Goal: Navigation & Orientation: Find specific page/section

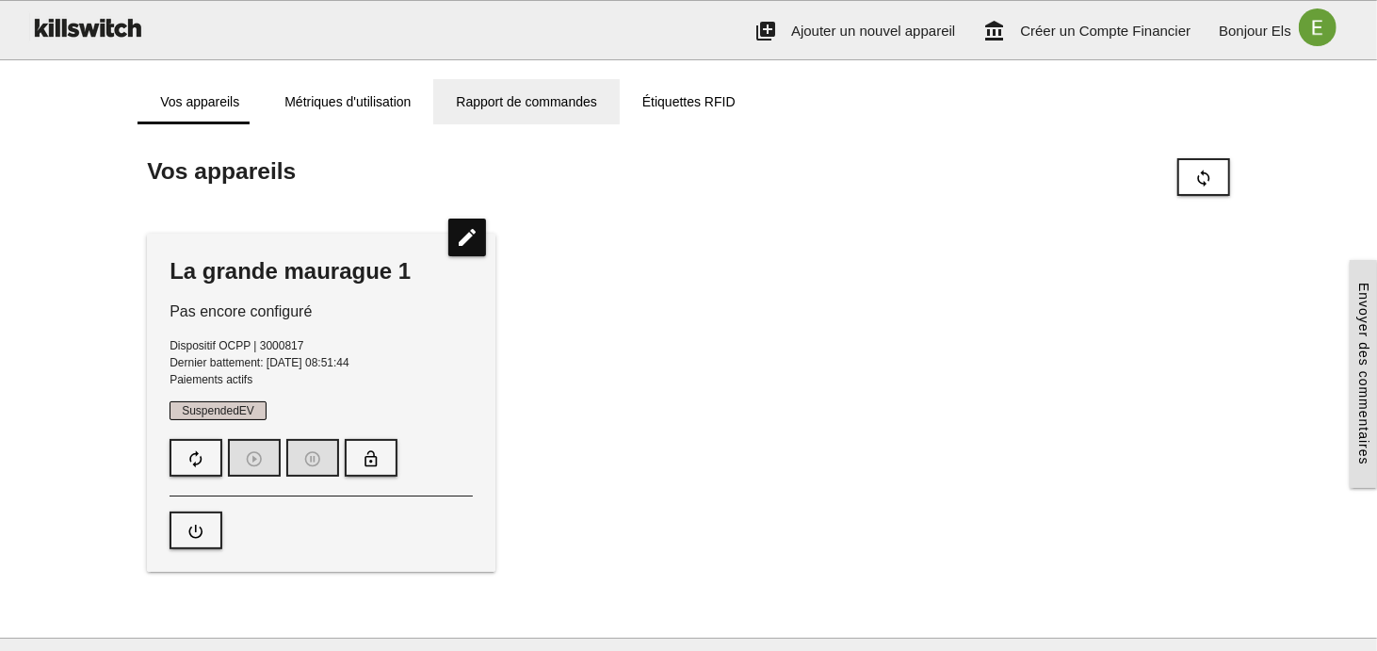
click at [517, 100] on link "Rapport de commandes" at bounding box center [526, 101] width 186 height 45
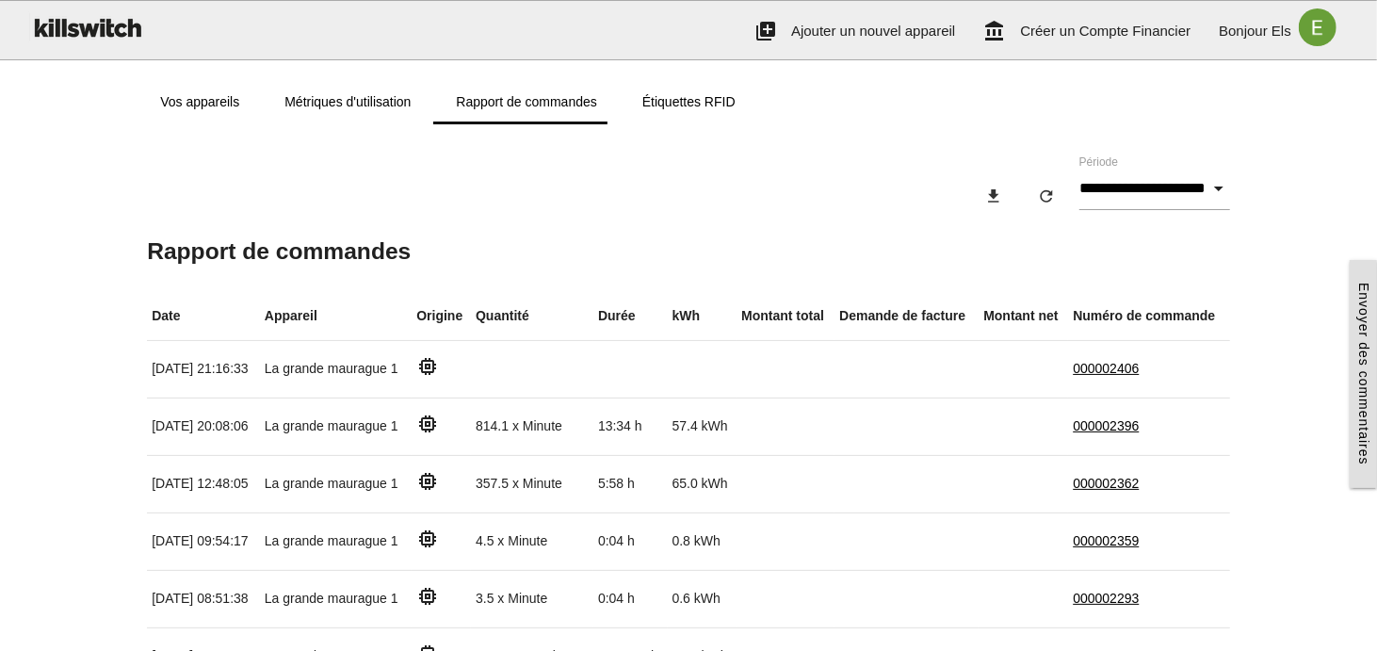
click at [81, 26] on img at bounding box center [86, 27] width 117 height 53
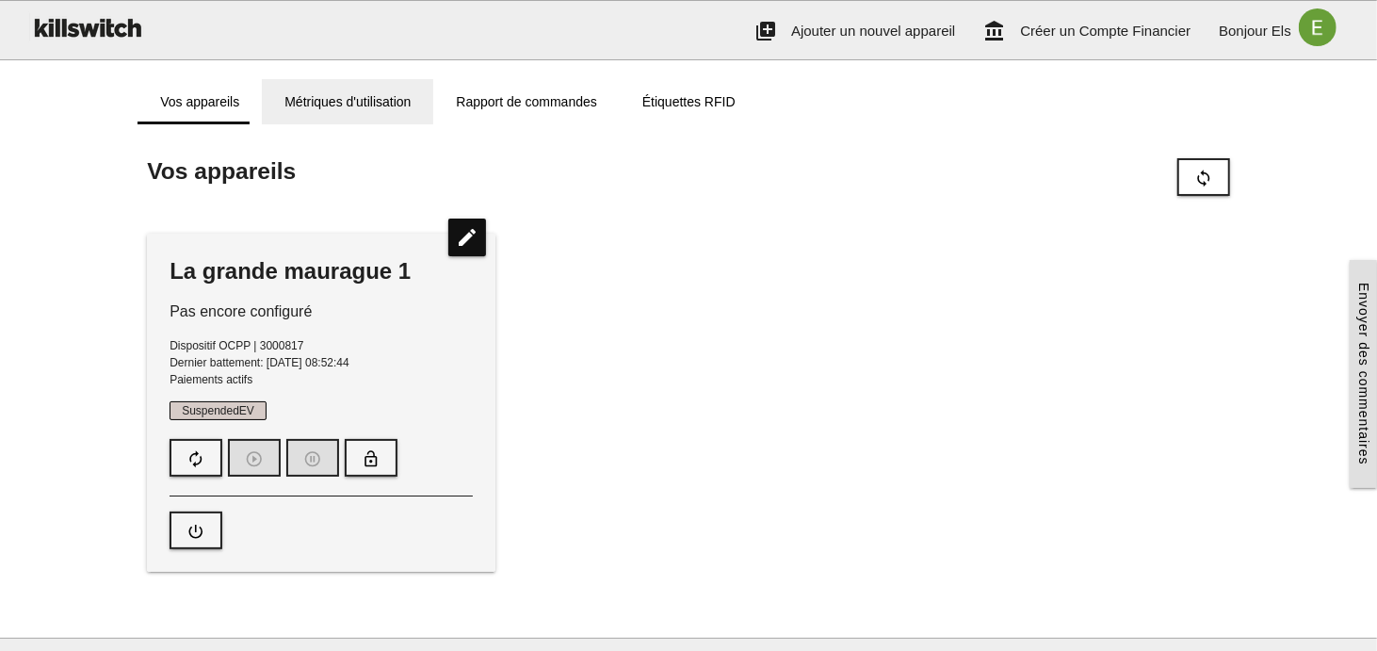
click at [325, 102] on link "Métriques d'utilisation" at bounding box center [347, 101] width 171 height 45
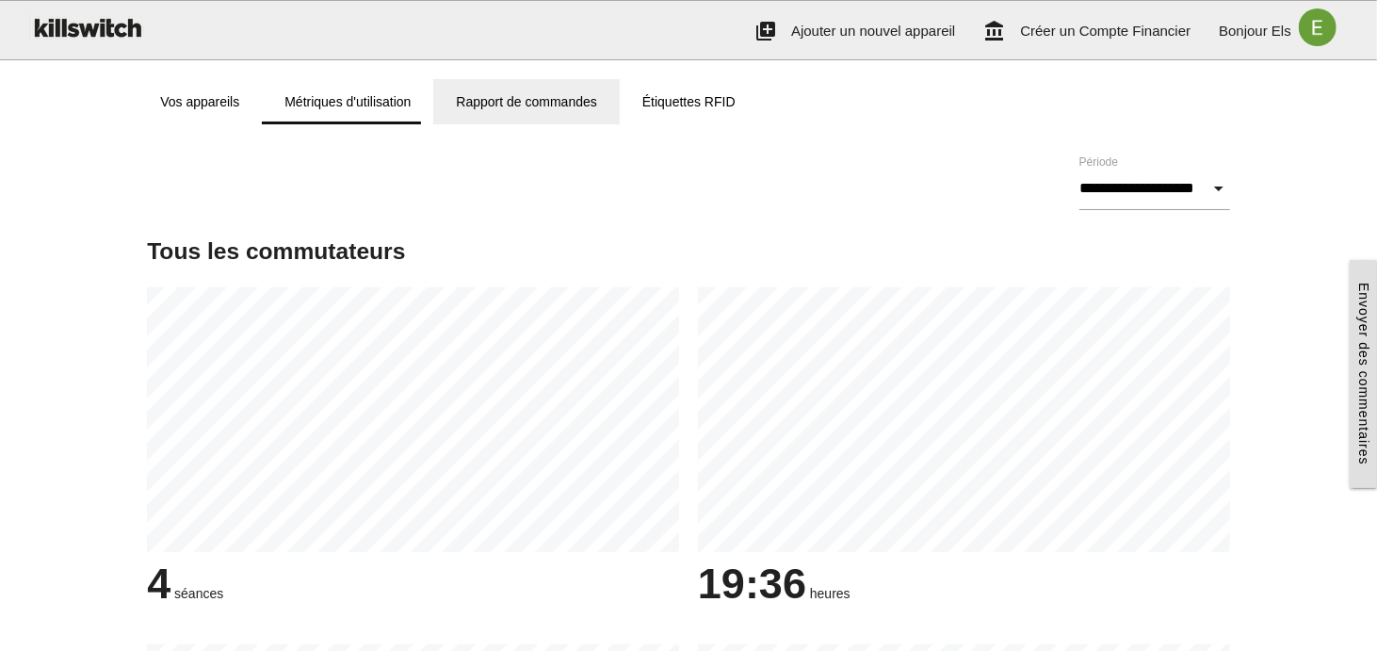
click at [508, 105] on link "Rapport de commandes" at bounding box center [526, 101] width 186 height 45
